Goal: Task Accomplishment & Management: Manage account settings

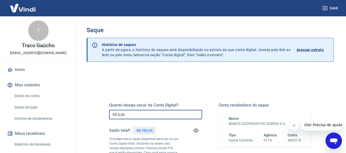
drag, startPoint x: 136, startPoint y: 114, endPoint x: 101, endPoint y: 117, distance: 34.7
click at [101, 117] on div "Quanto deseja sacar da Conta Digital? R$ 0,00 ​ Saldo total*: R$ 780,45 *Corres…" at bounding box center [210, 142] width 227 height 124
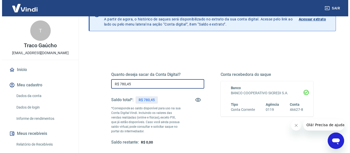
scroll to position [102, 0]
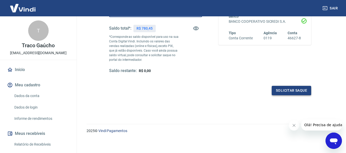
type input "R$ 780,45"
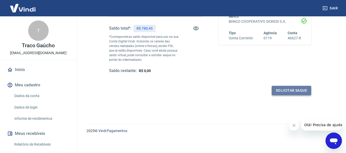
click at [288, 92] on button "Solicitar saque" at bounding box center [291, 90] width 39 height 9
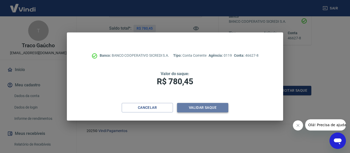
click at [197, 106] on button "Validar saque" at bounding box center [202, 107] width 51 height 9
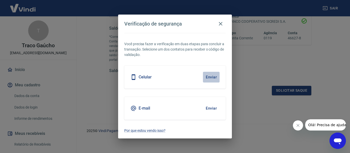
click at [210, 80] on button "Enviar" at bounding box center [211, 77] width 17 height 11
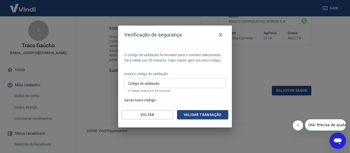
click at [153, 82] on input "Código de validação" at bounding box center [174, 83] width 101 height 9
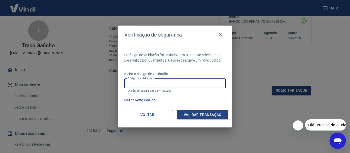
click at [144, 85] on input "Código de validação" at bounding box center [174, 83] width 101 height 9
